Goal: Task Accomplishment & Management: Manage account settings

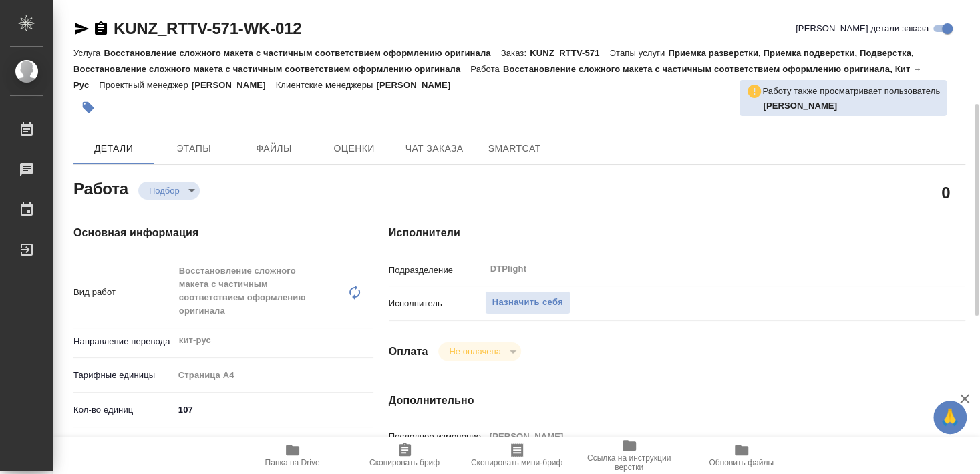
type textarea "x"
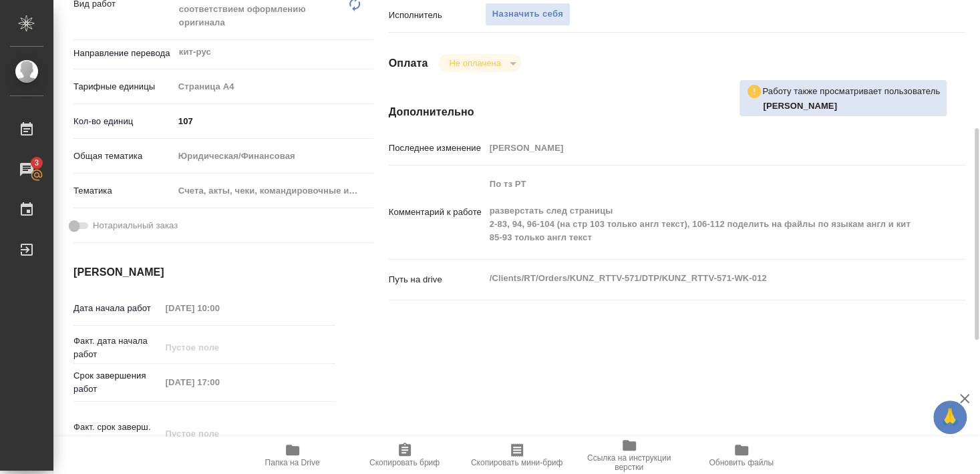
scroll to position [144, 0]
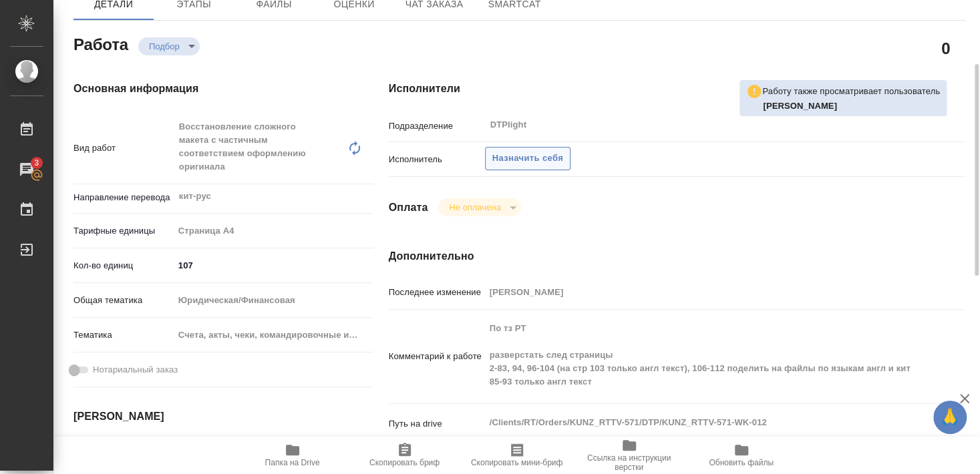
click at [540, 151] on span "Назначить себя" at bounding box center [527, 158] width 71 height 15
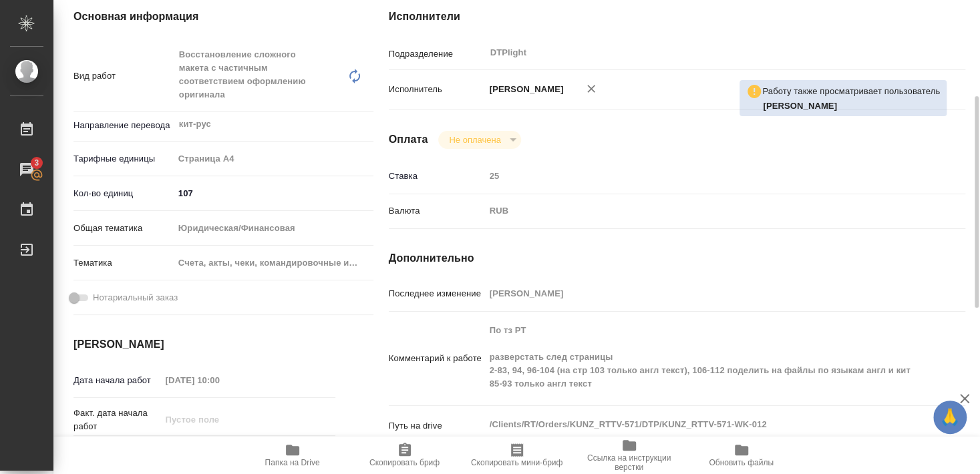
scroll to position [72, 0]
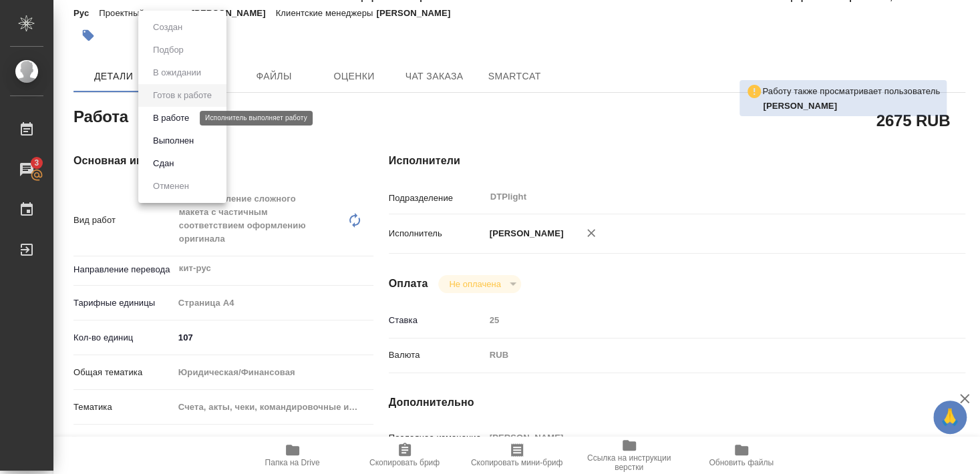
click at [186, 117] on button "В работе" at bounding box center [171, 118] width 44 height 15
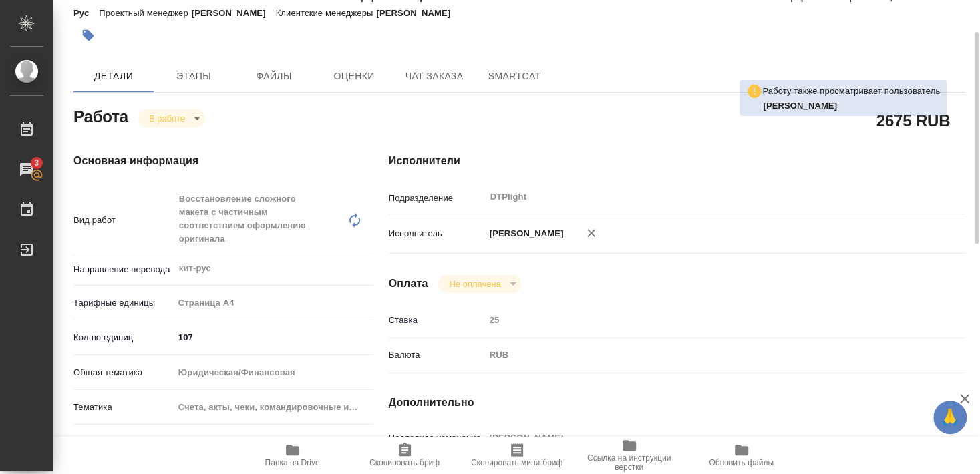
type textarea "x"
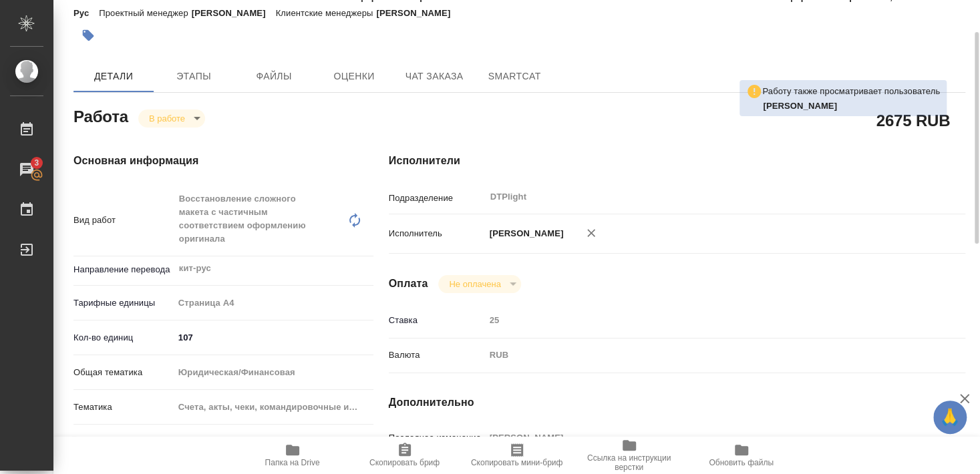
type textarea "x"
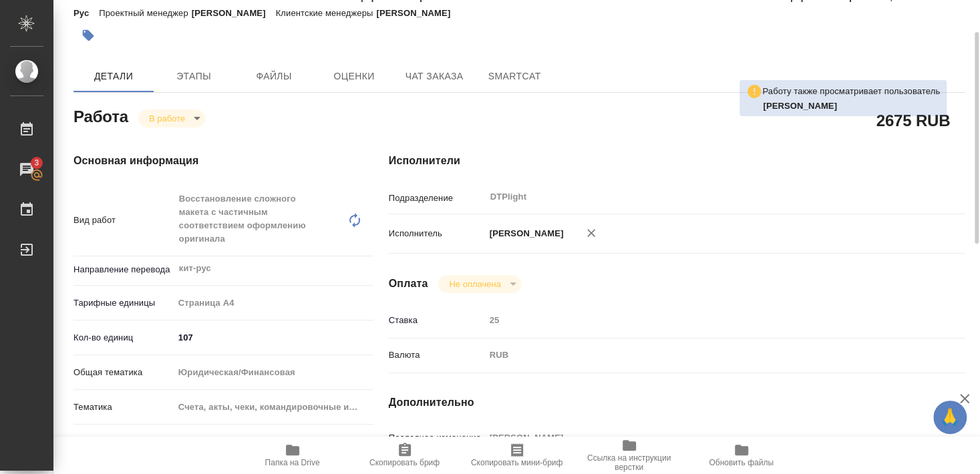
type textarea "x"
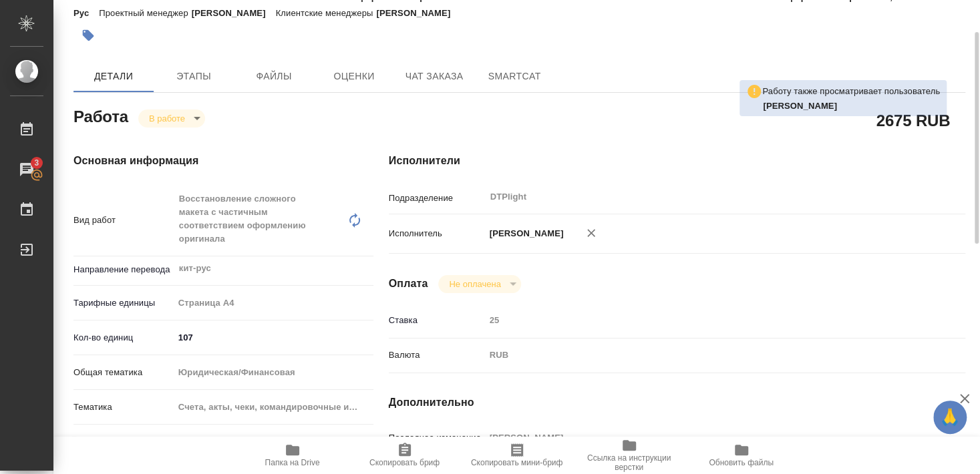
type textarea "x"
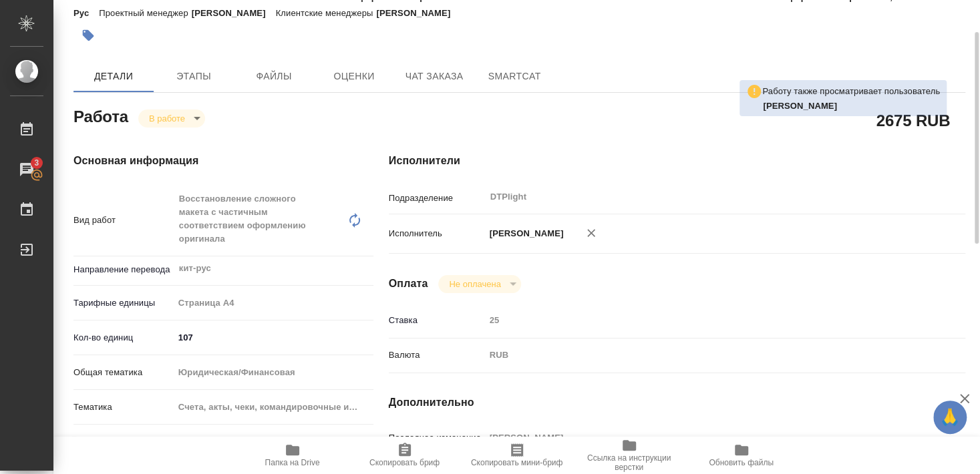
scroll to position [0, 0]
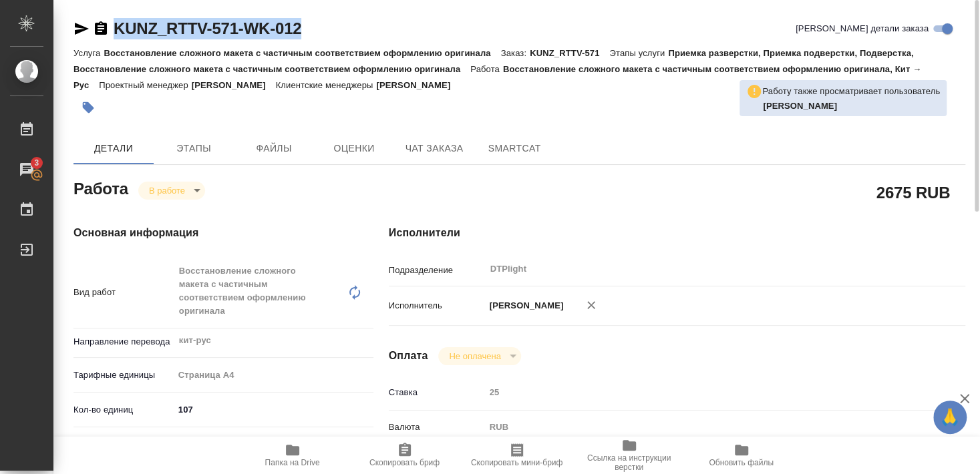
drag, startPoint x: 115, startPoint y: 41, endPoint x: 320, endPoint y: 38, distance: 205.1
click at [320, 38] on div "KUNZ_RTTV-571-WK-012 [PERSON_NAME] детали заказа" at bounding box center [519, 31] width 892 height 27
copy link "KUNZ_RTTV-571-WK-012"
click at [295, 458] on icon "button" at bounding box center [293, 450] width 16 height 16
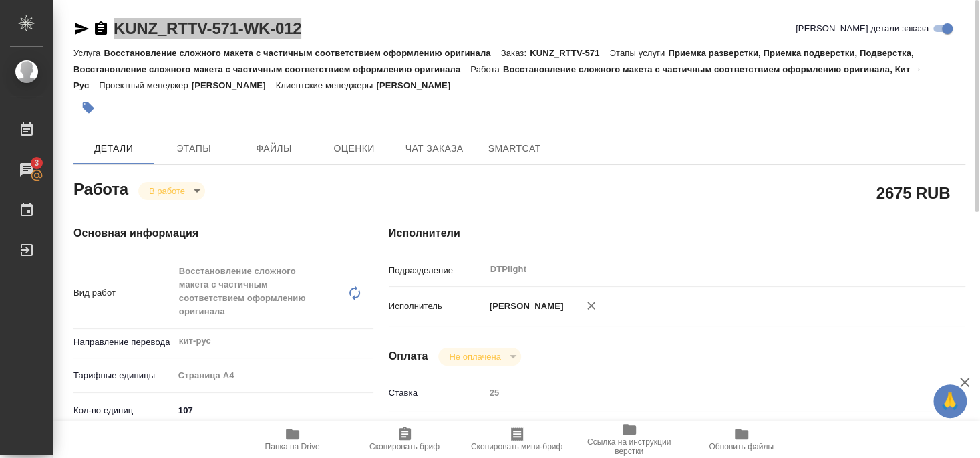
type textarea "x"
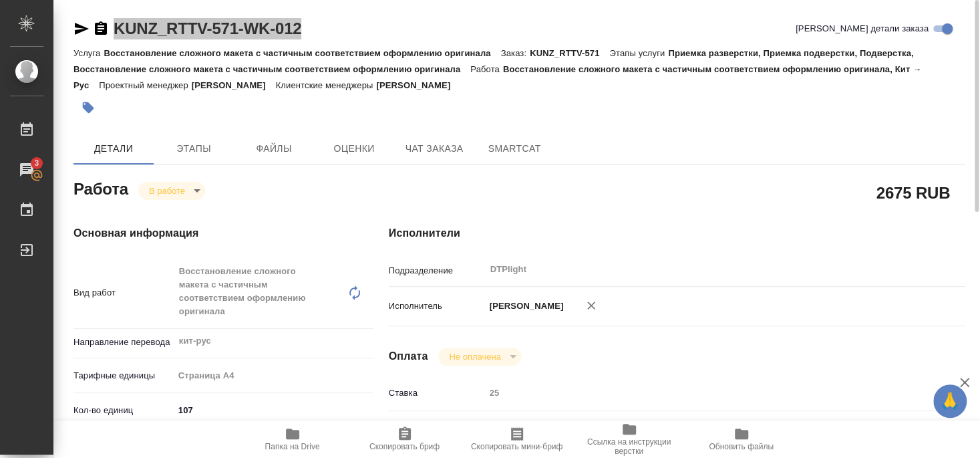
type textarea "x"
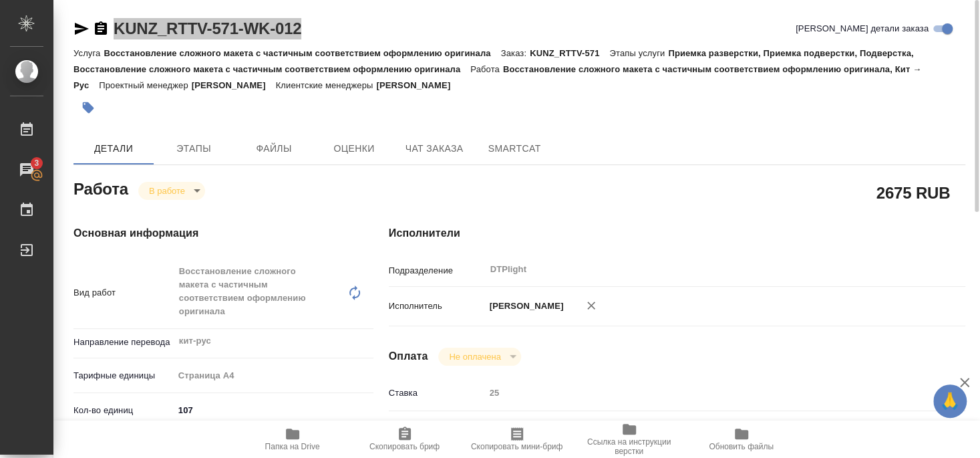
type textarea "x"
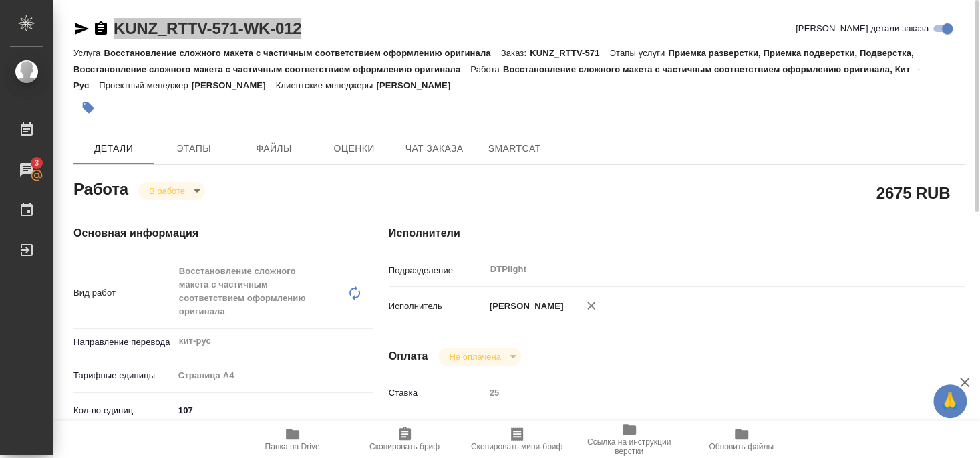
type textarea "x"
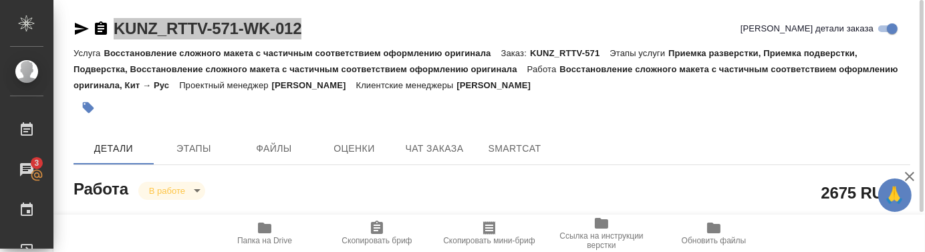
type textarea "x"
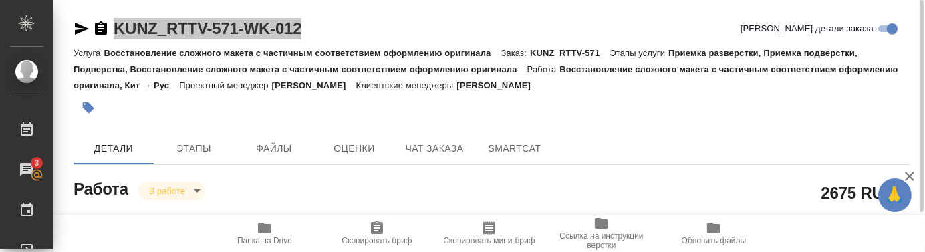
type textarea "x"
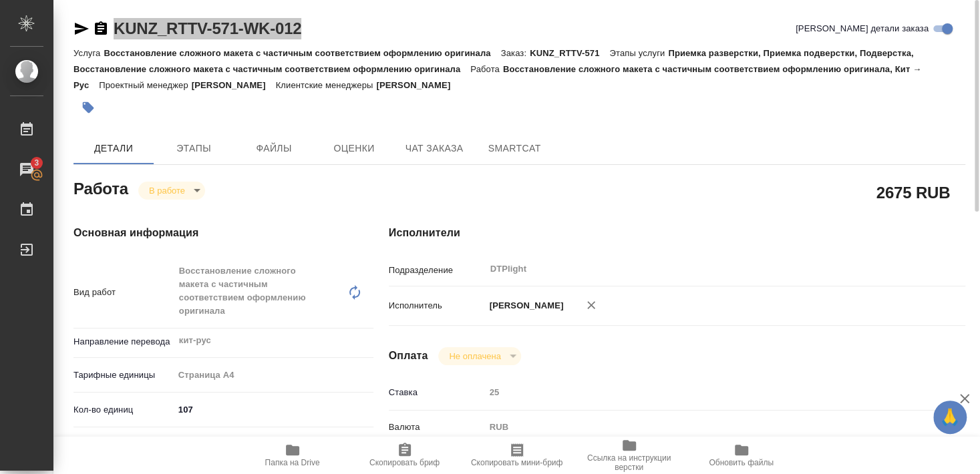
type textarea "x"
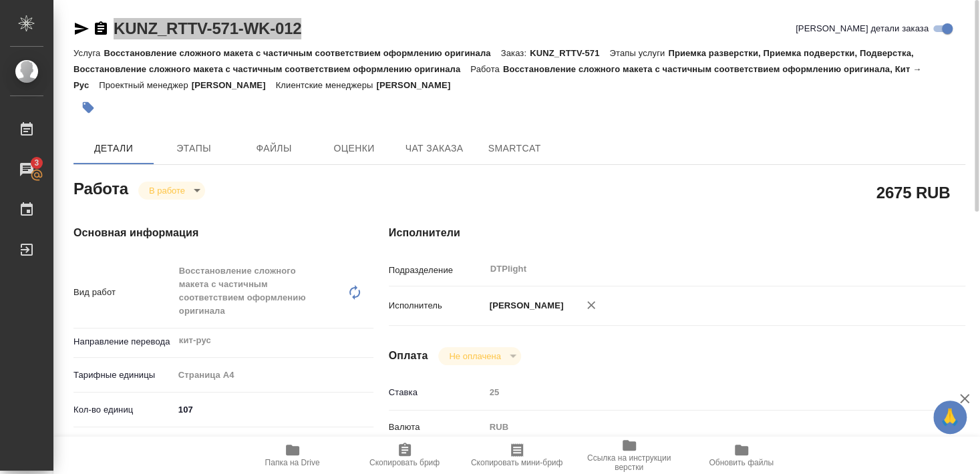
type textarea "x"
